Goal: Answer question/provide support

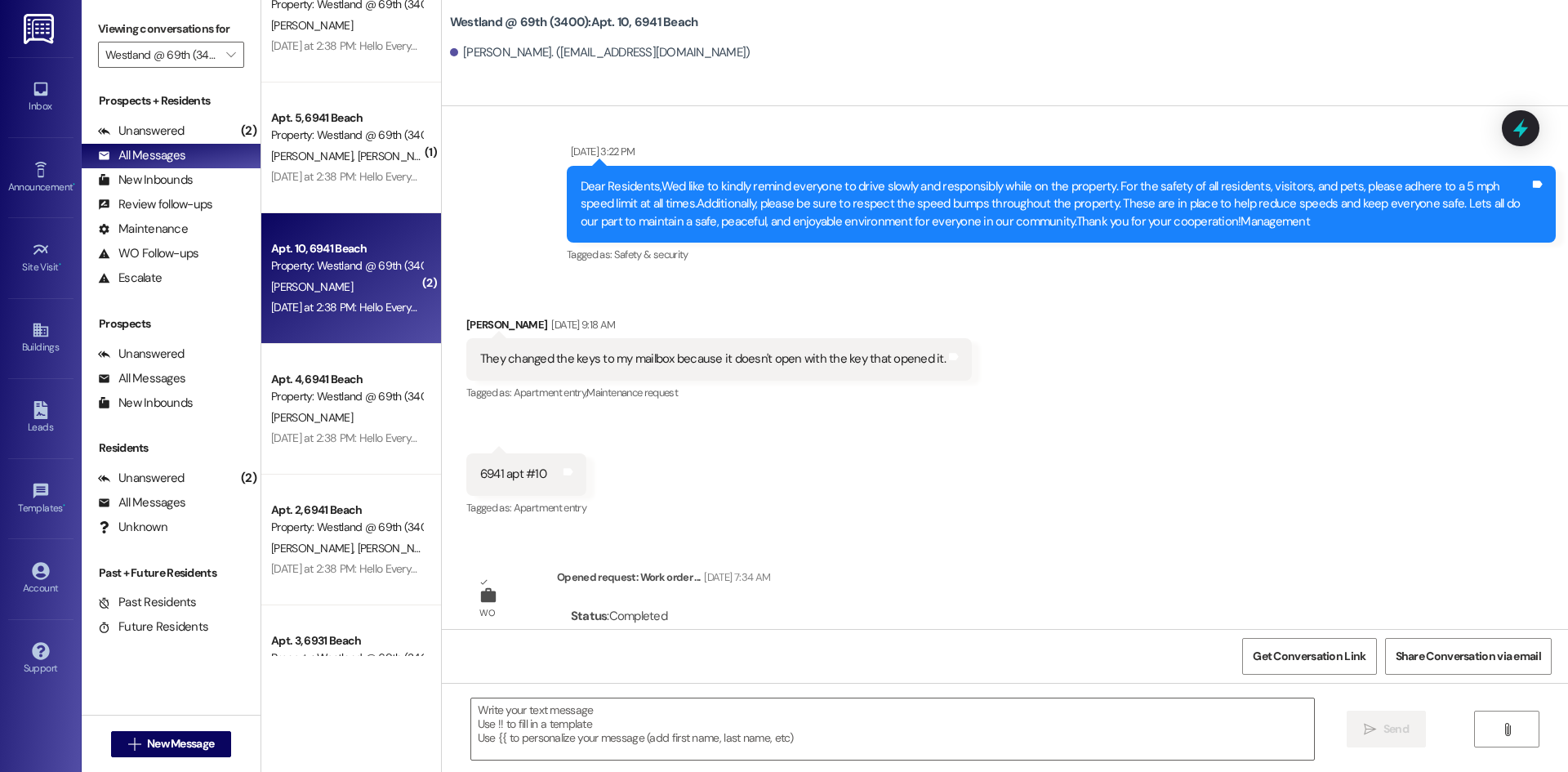
scroll to position [4107, 0]
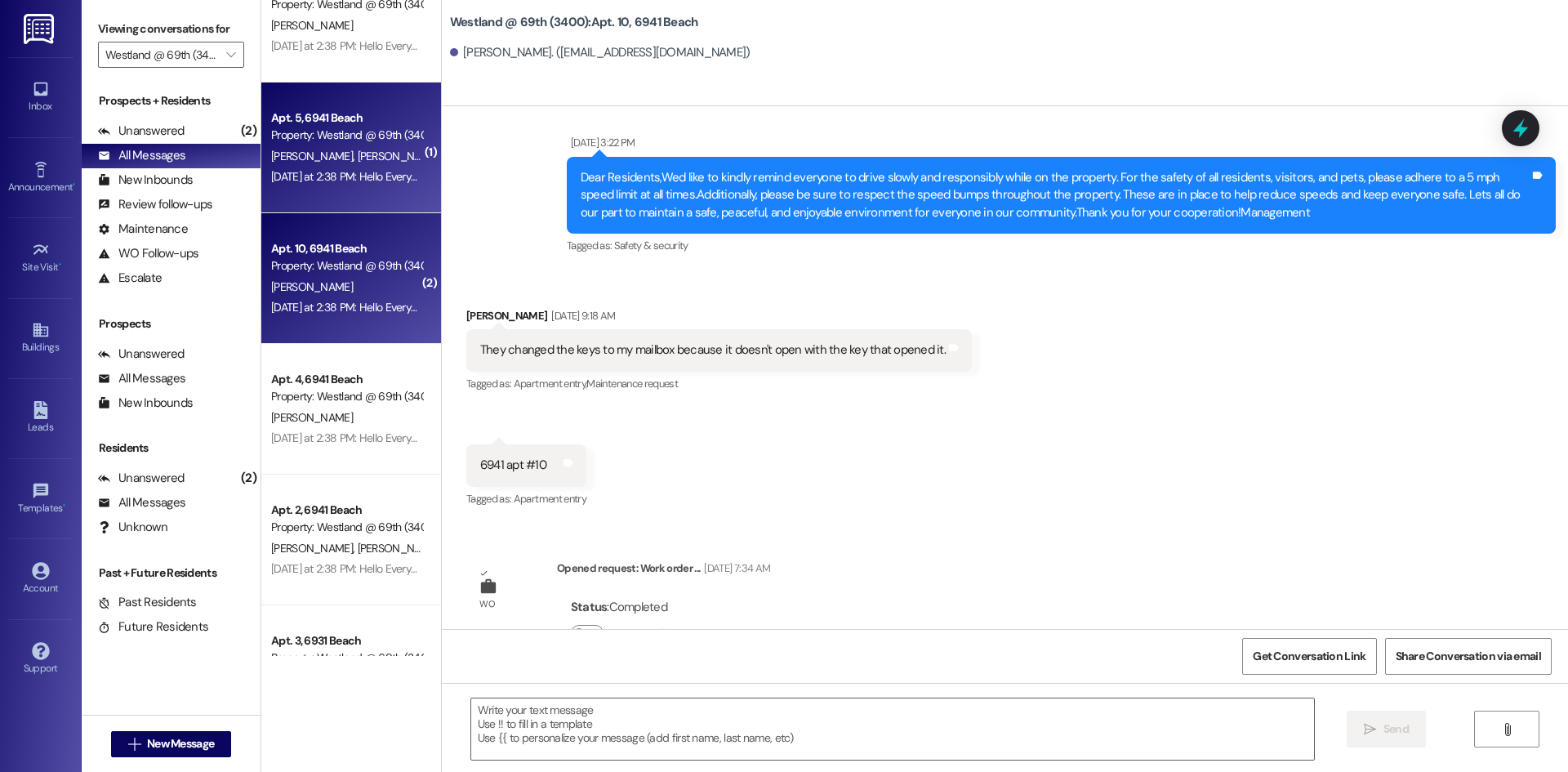
click at [388, 182] on div "[DATE] at 2:38 PM: Hello Everyone, Just a quick reminder to help keep our commu…" at bounding box center [1111, 177] width 1682 height 15
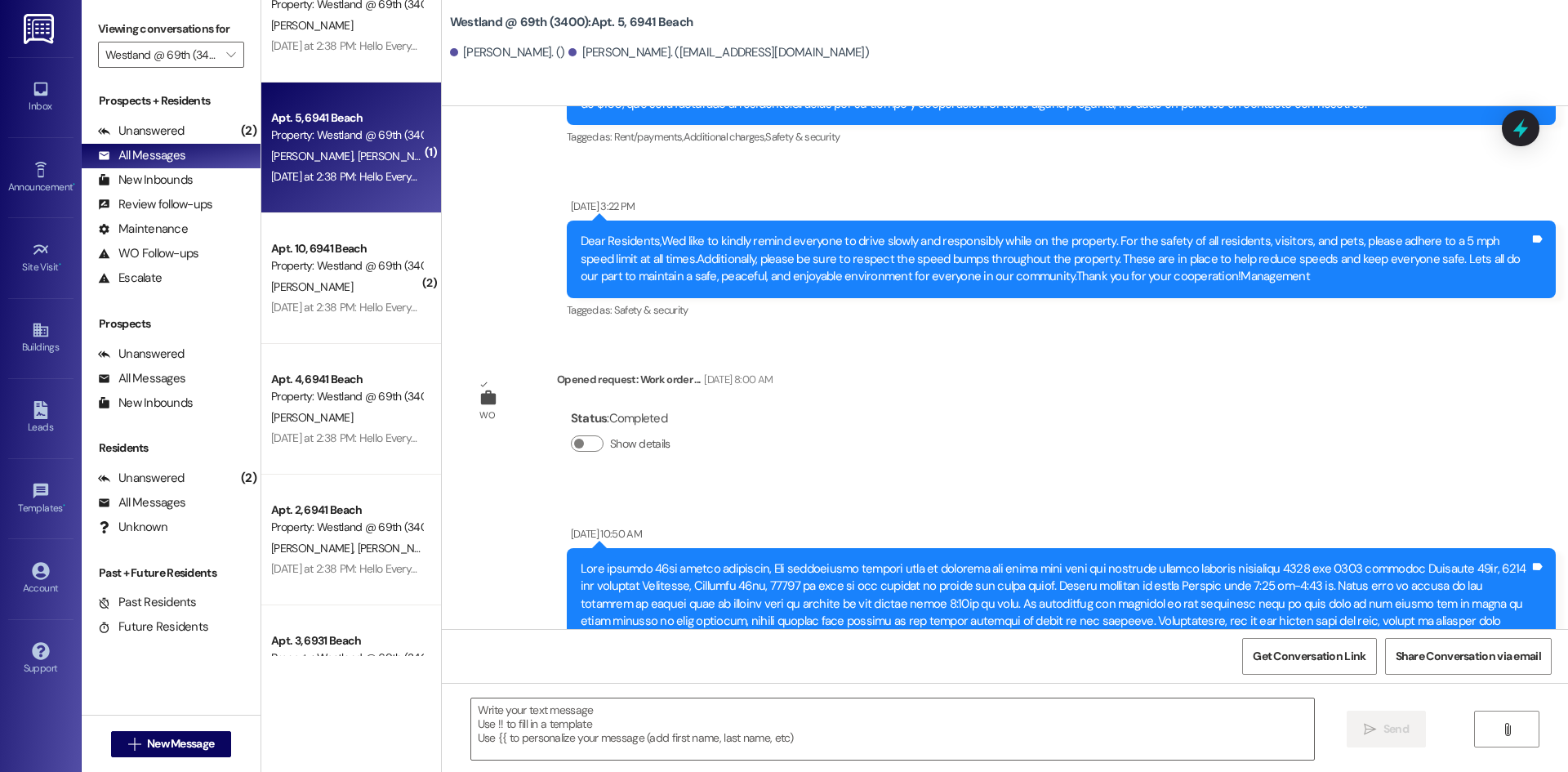
scroll to position [4795, 0]
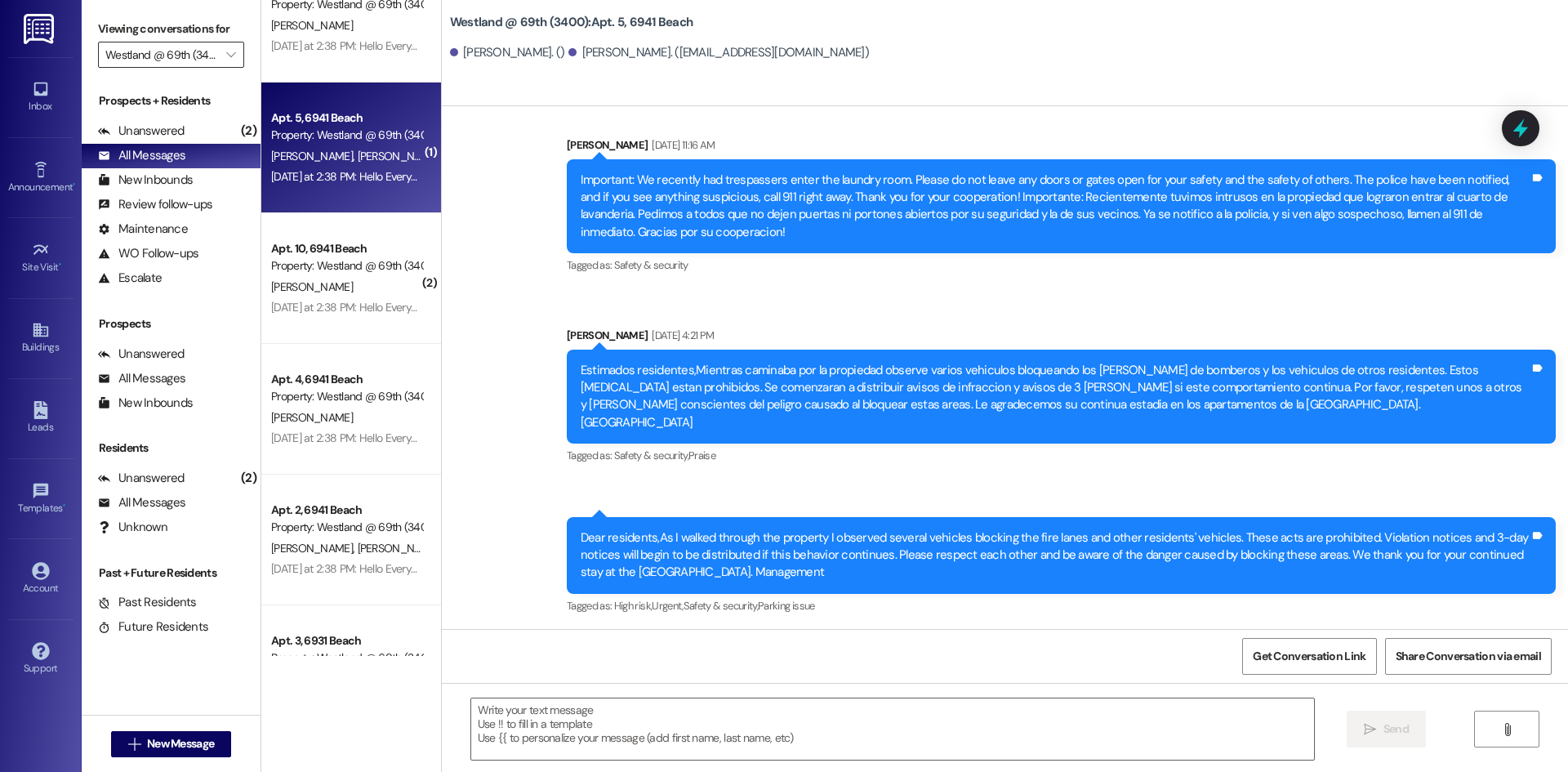
click at [202, 52] on input "Westland @ 69th (3400)" at bounding box center [162, 55] width 113 height 26
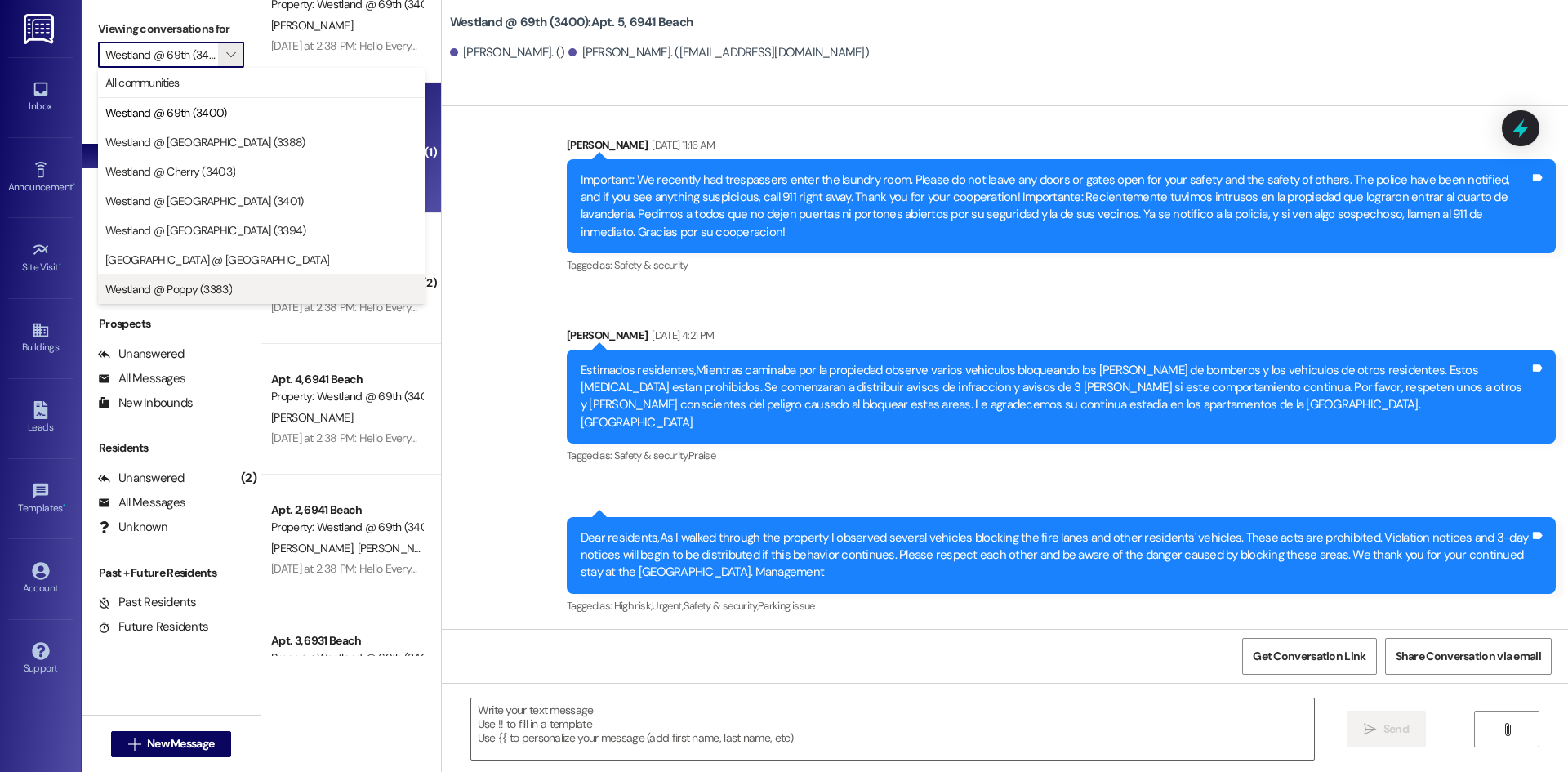
click at [281, 295] on span "Westland @ Poppy (3383)" at bounding box center [261, 289] width 312 height 17
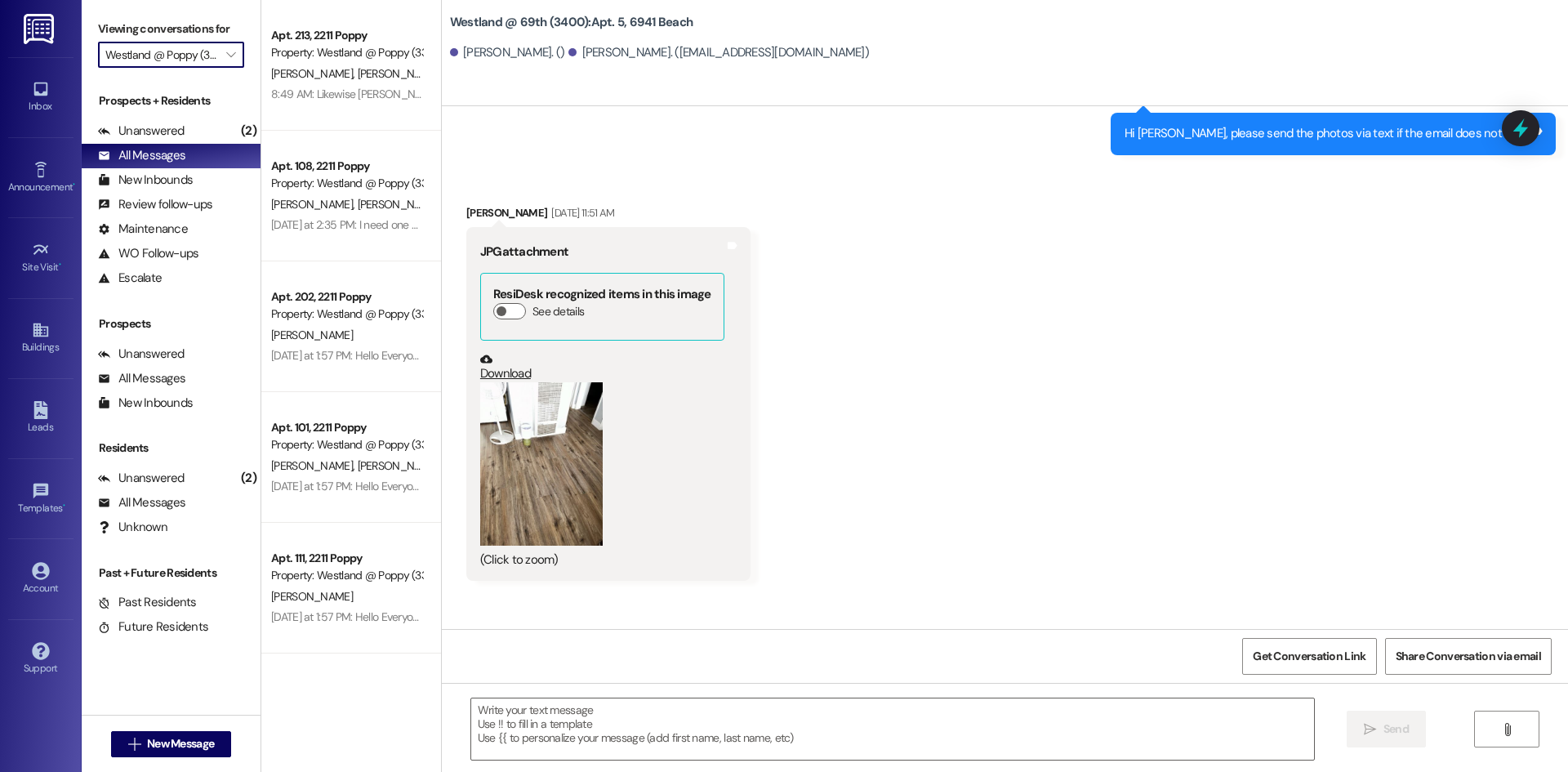
scroll to position [778, 0]
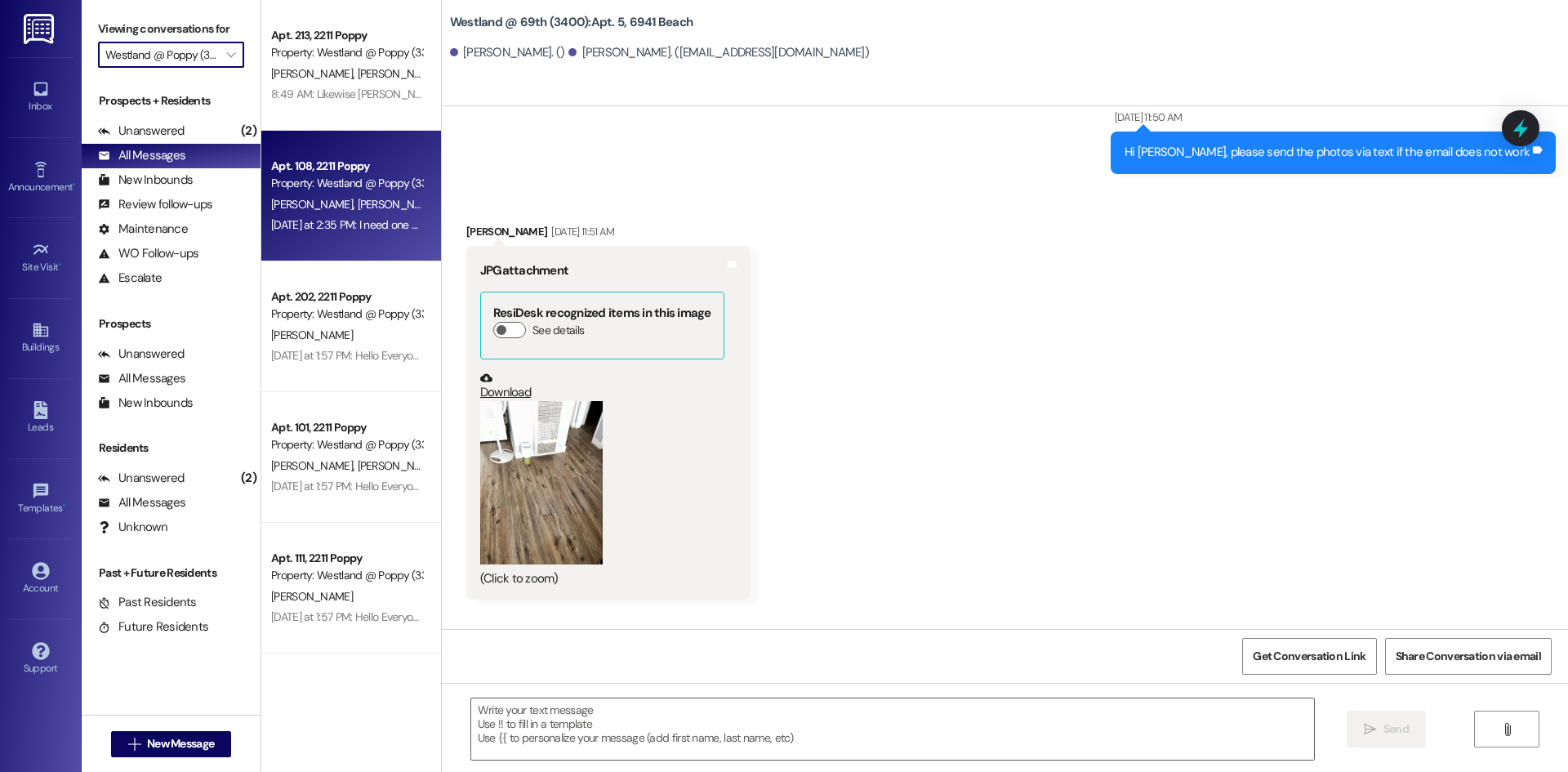
click at [444, 197] on span "[PERSON_NAME]" at bounding box center [484, 204] width 81 height 15
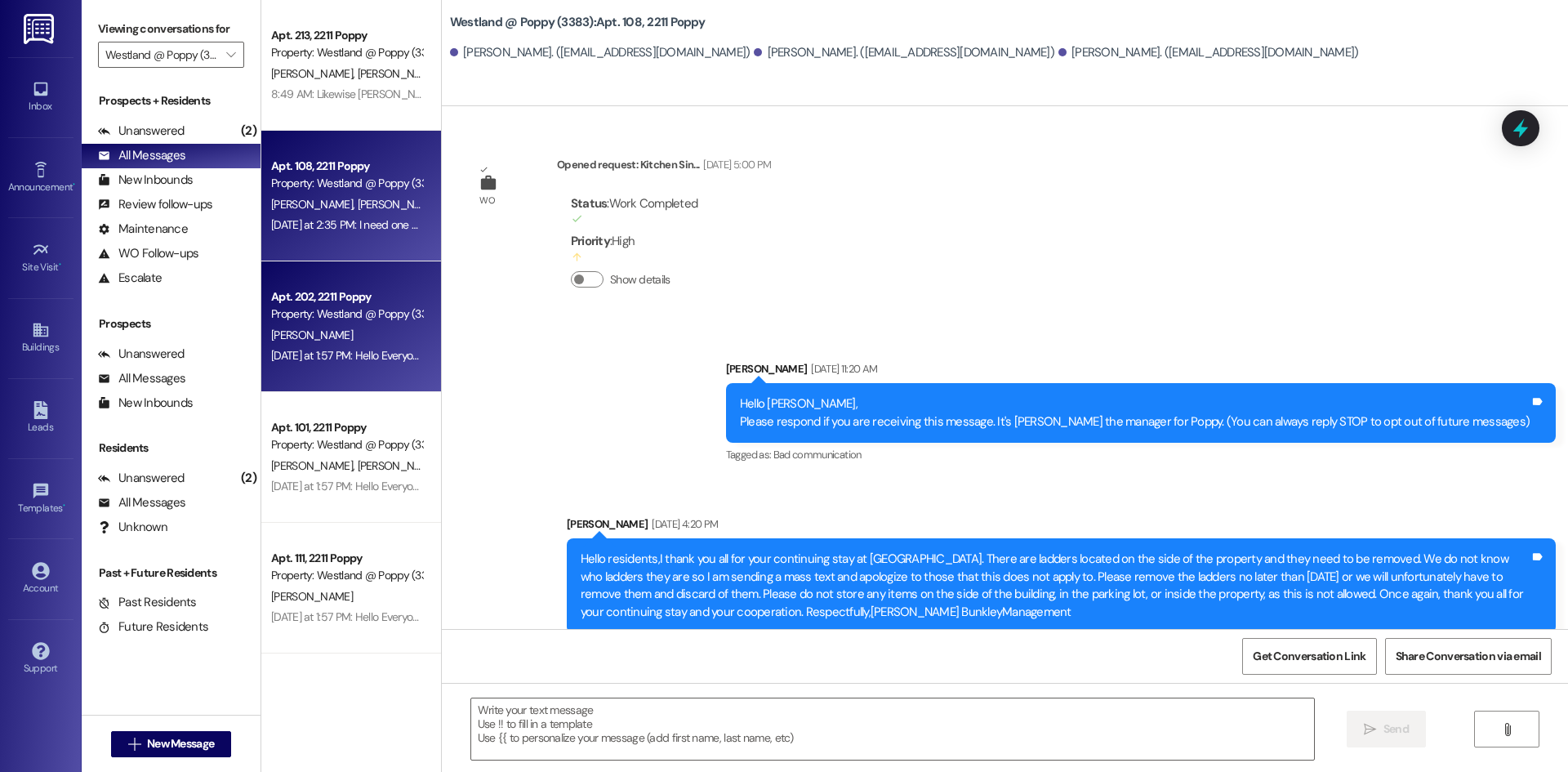
scroll to position [14035, 0]
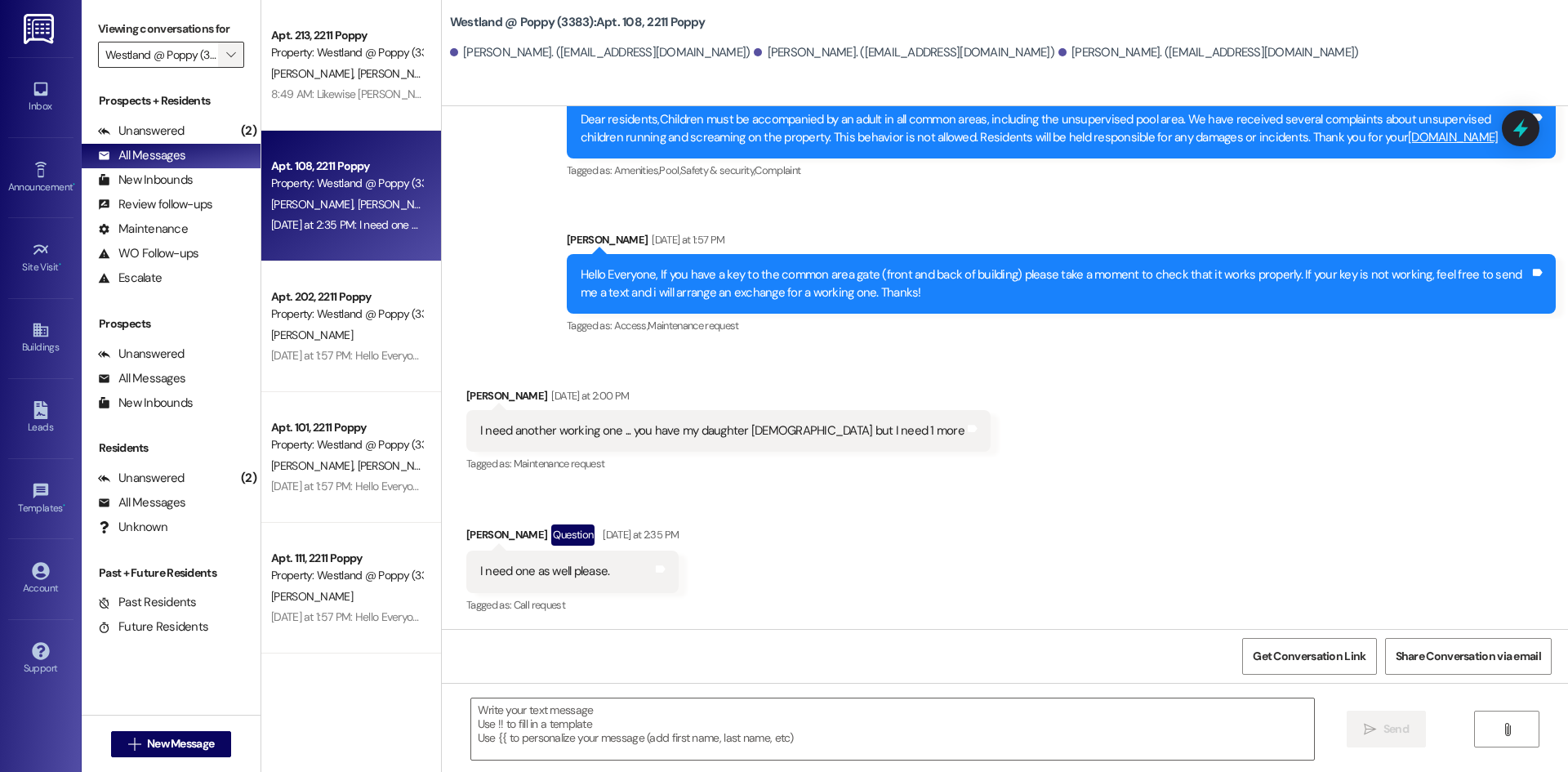
click at [229, 45] on span "" at bounding box center [230, 55] width 16 height 26
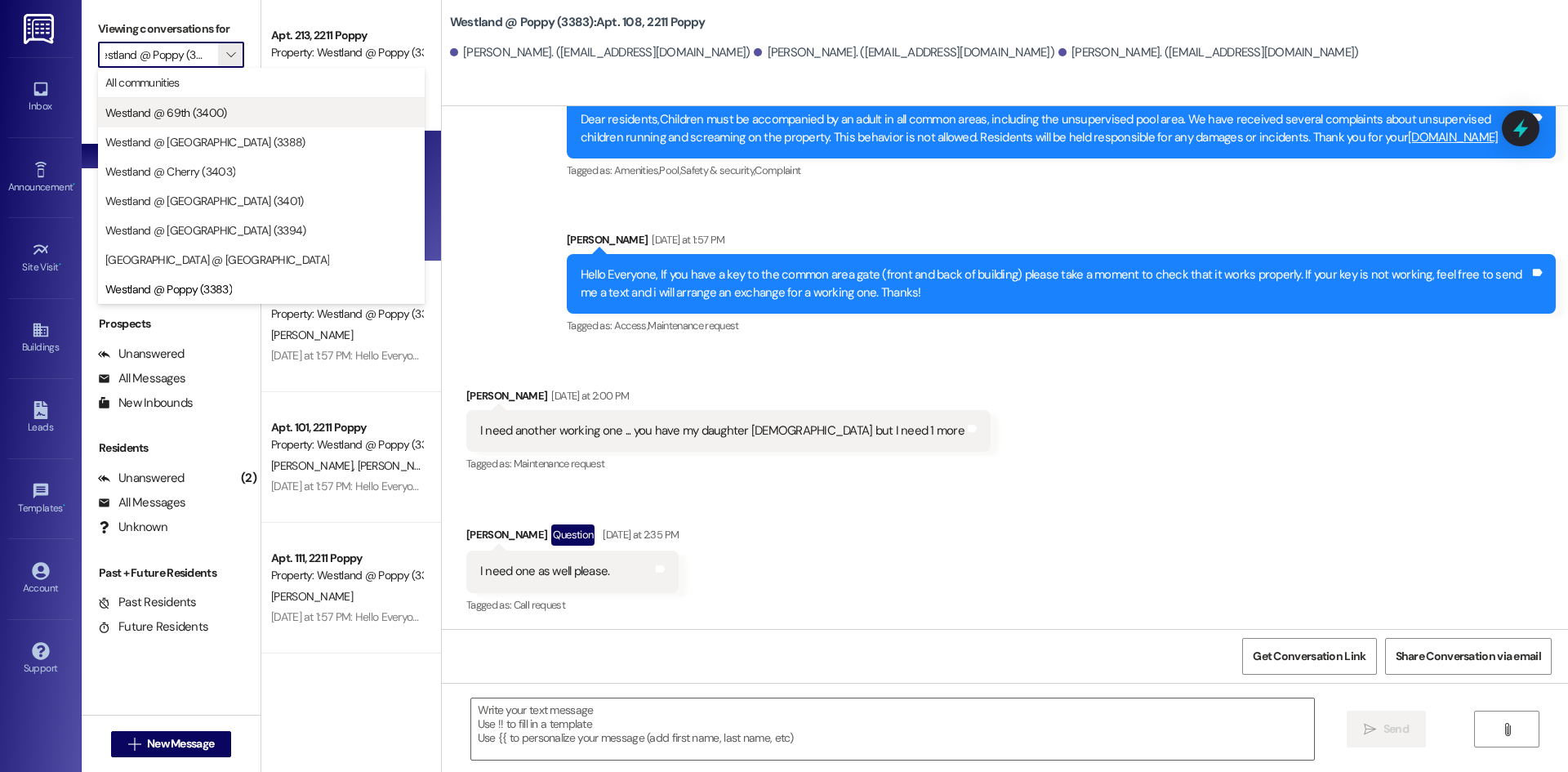
click at [211, 120] on span "Westland @ 69th (3400)" at bounding box center [166, 113] width 122 height 17
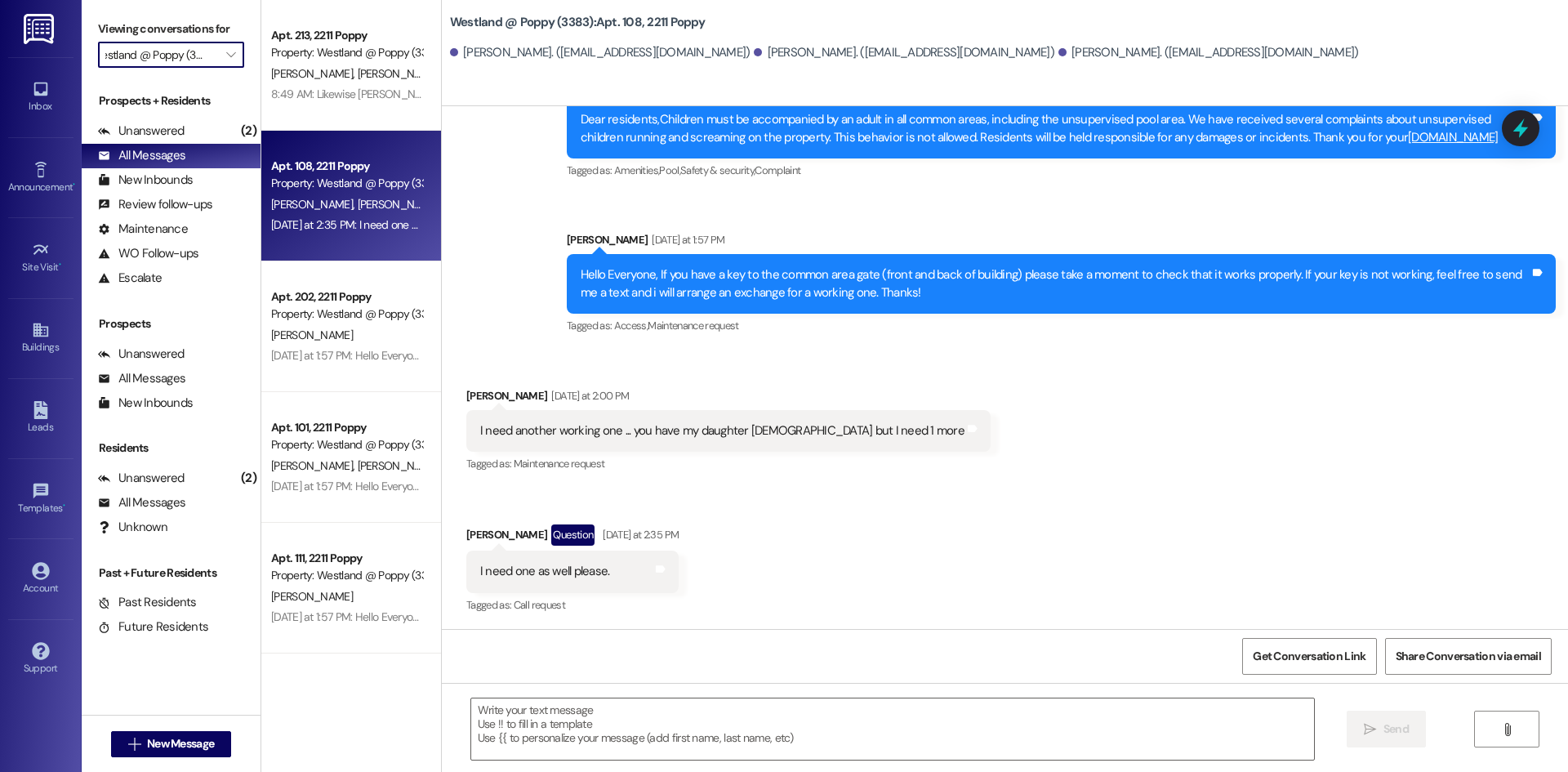
type input "Westland @ 69th (3400)"
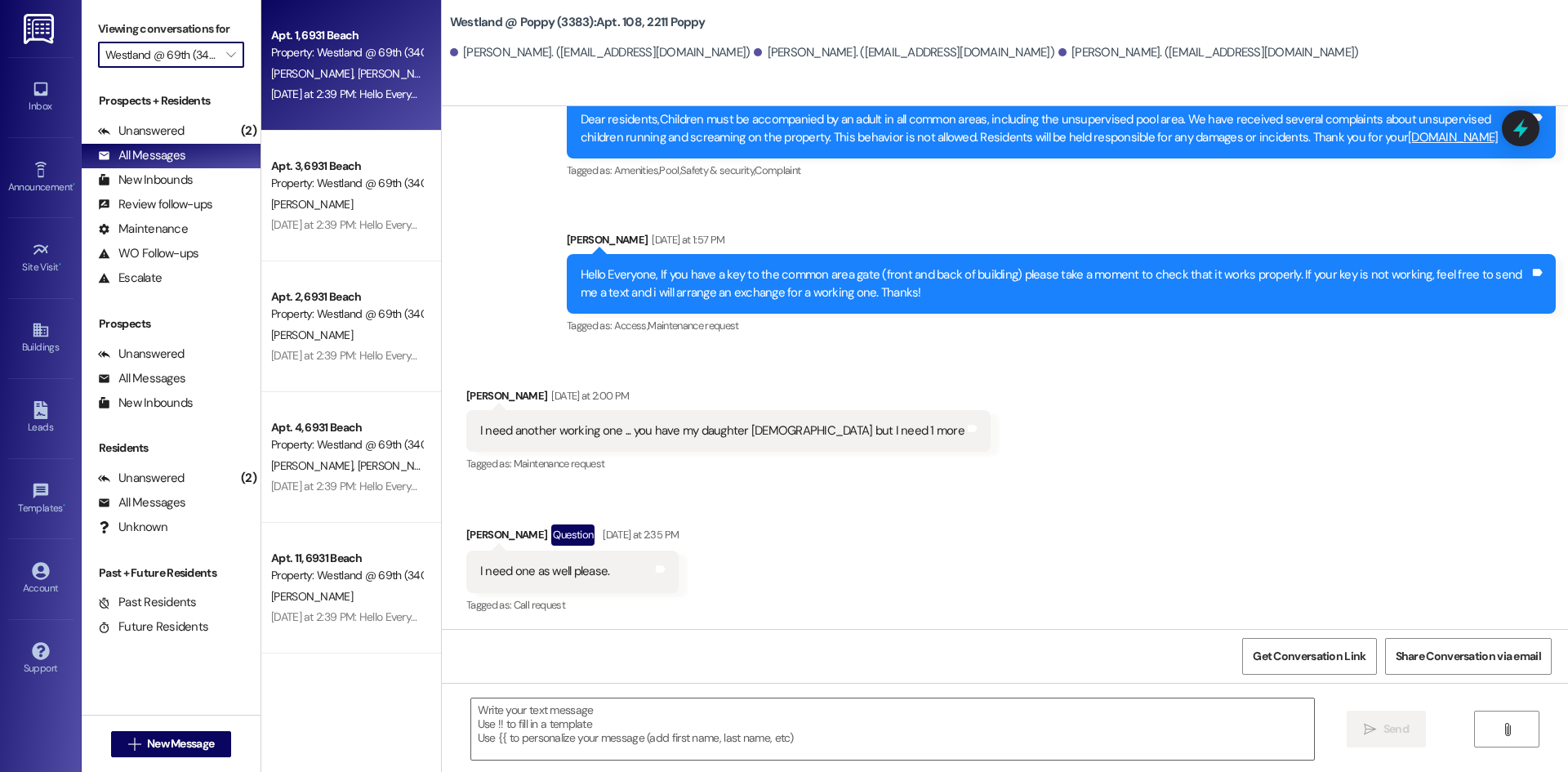
click at [388, 66] on div "[PERSON_NAME] [PERSON_NAME]" at bounding box center [346, 74] width 154 height 20
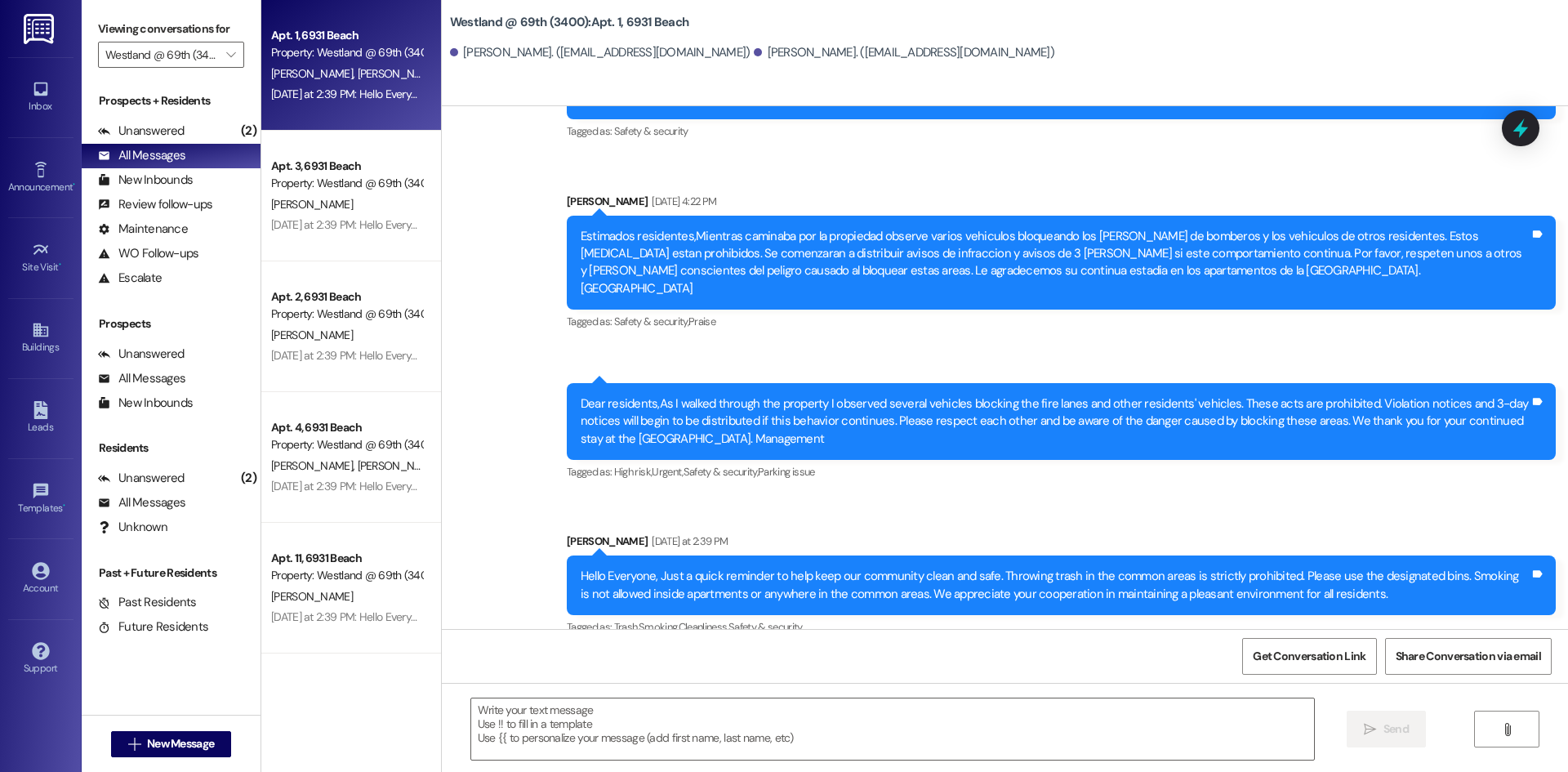
scroll to position [1821, 0]
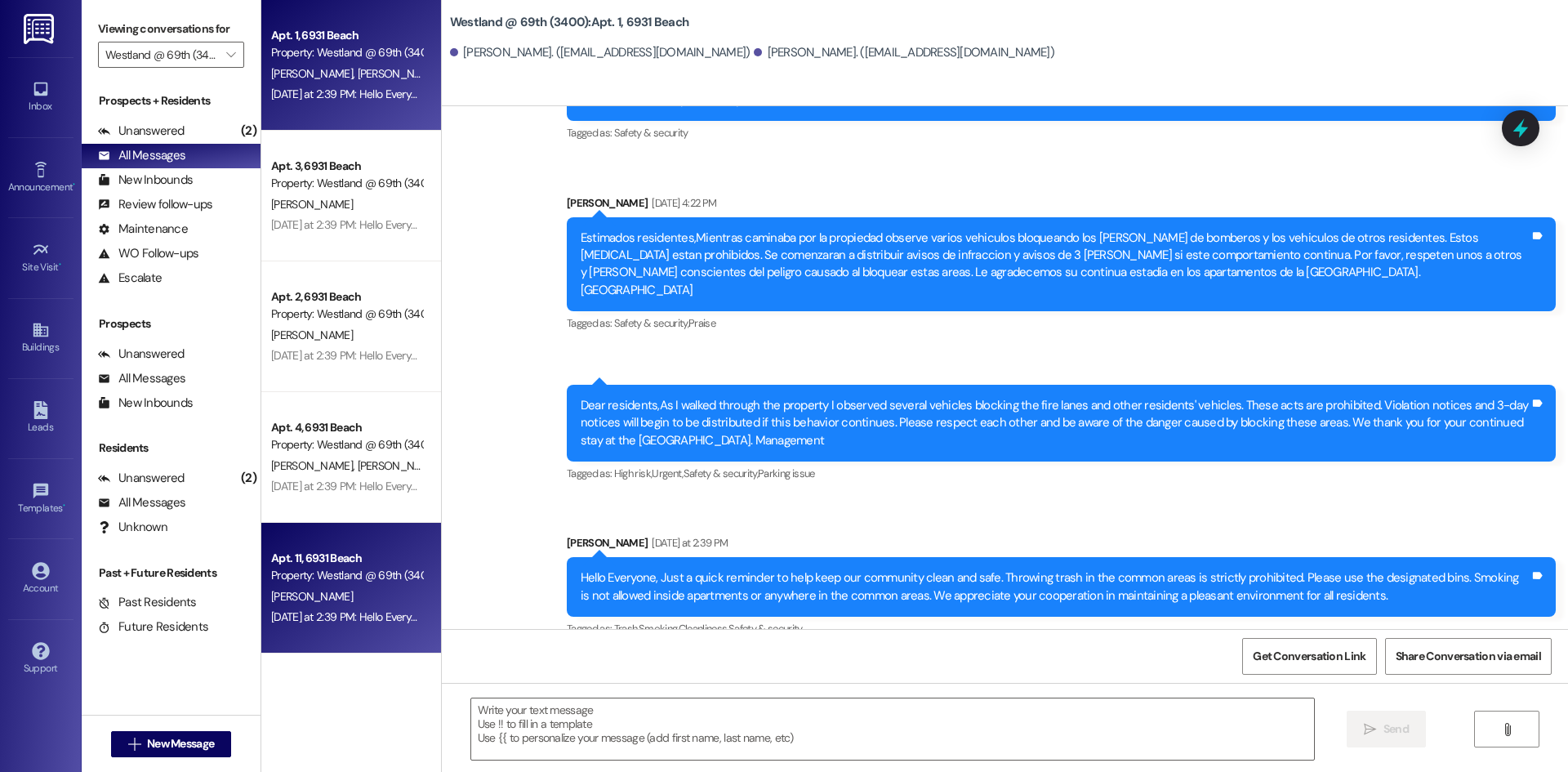
click at [353, 549] on div "Apt. 11, 6931 Beach" at bounding box center [346, 558] width 151 height 18
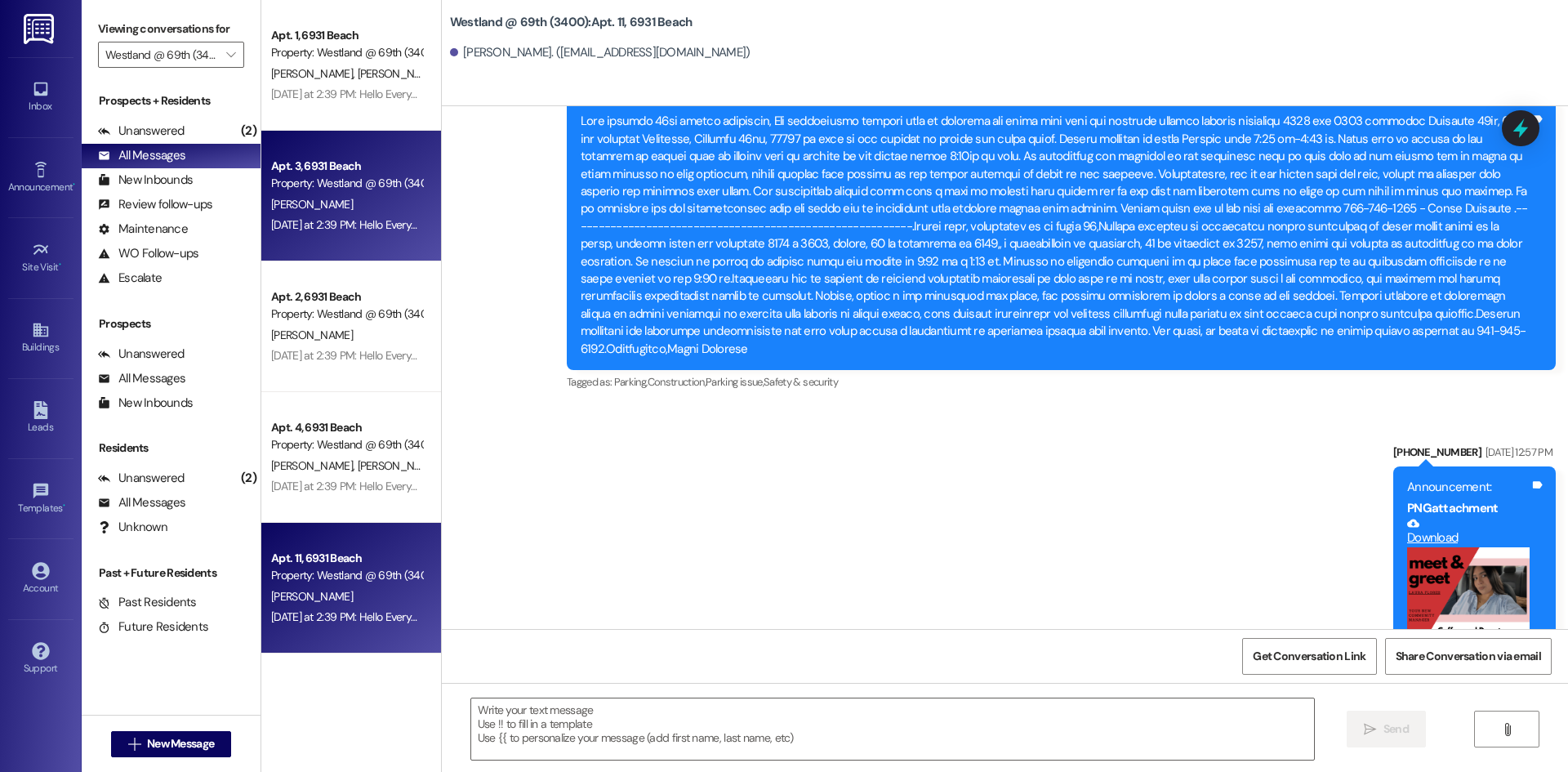
scroll to position [2888, 0]
